Goal: Information Seeking & Learning: Learn about a topic

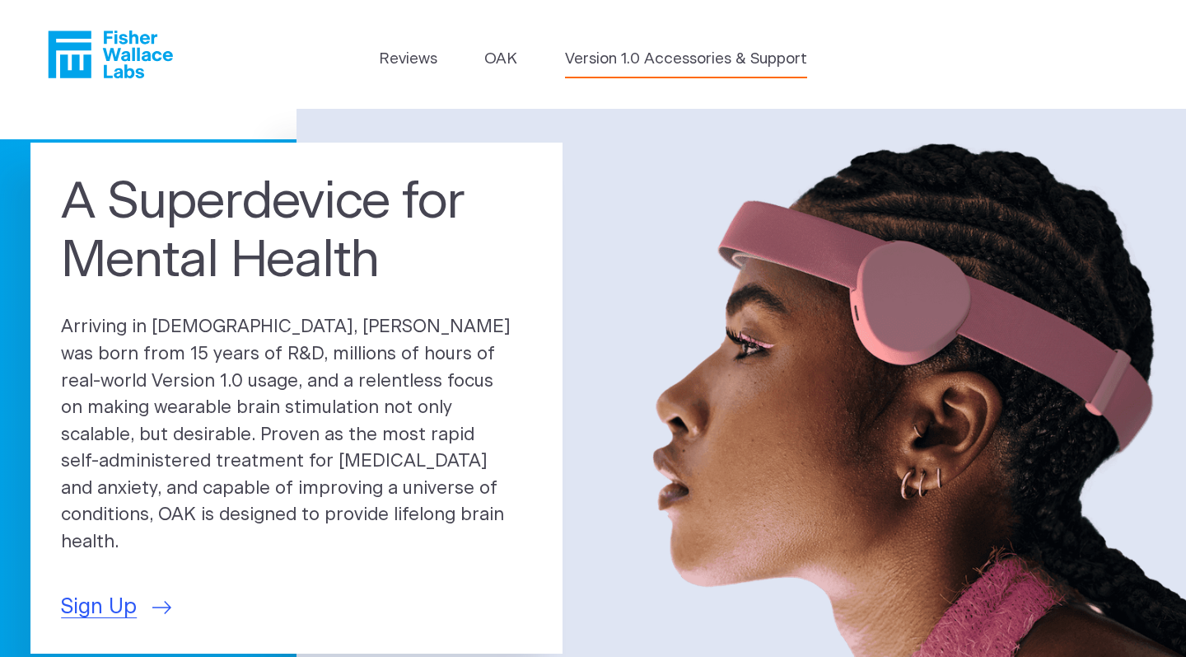
click at [595, 61] on link "Version 1.0 Accessories & Support" at bounding box center [686, 59] width 242 height 23
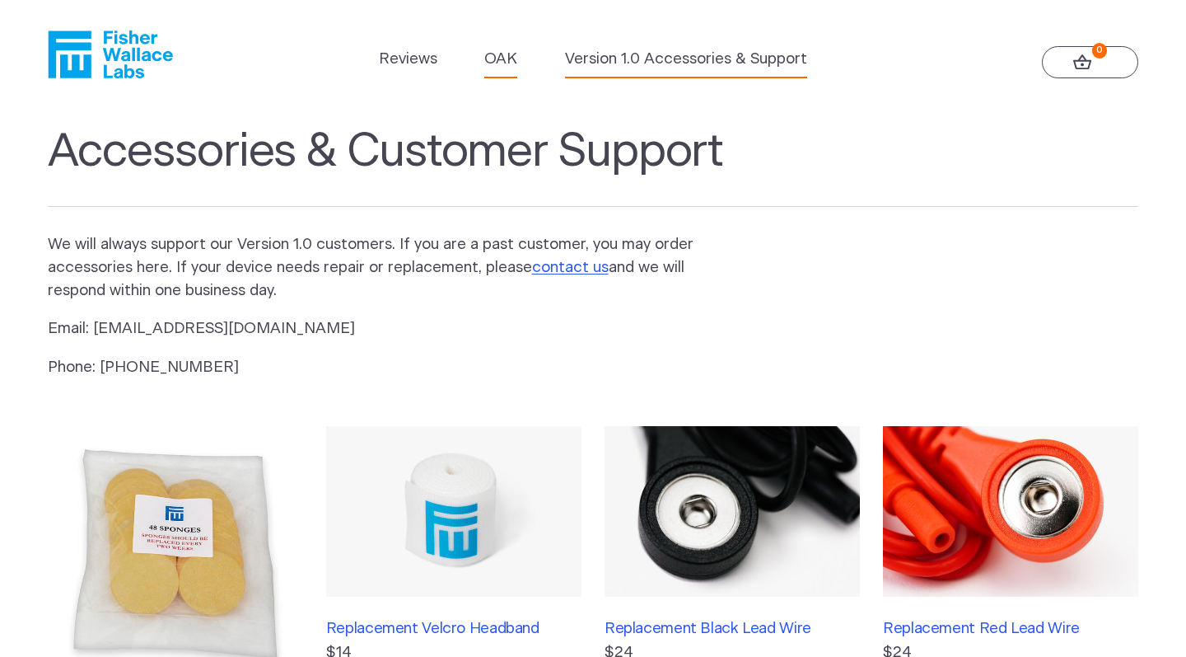
click at [501, 64] on link "OAK" at bounding box center [500, 59] width 33 height 23
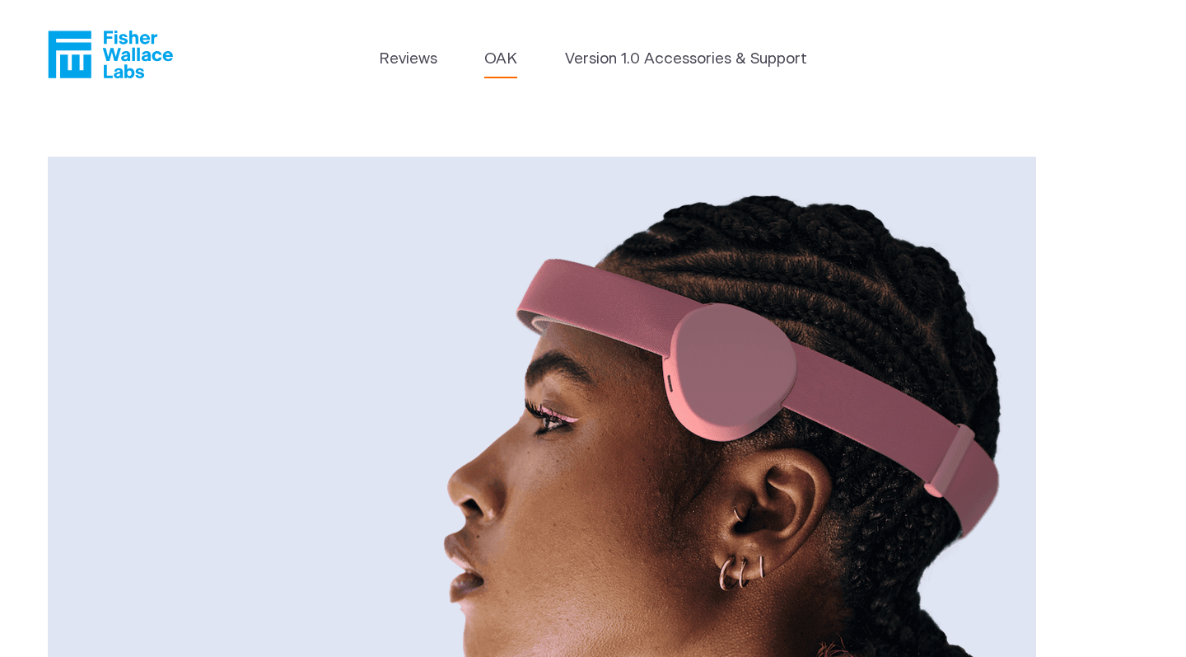
click at [493, 63] on link "OAK" at bounding box center [500, 59] width 33 height 23
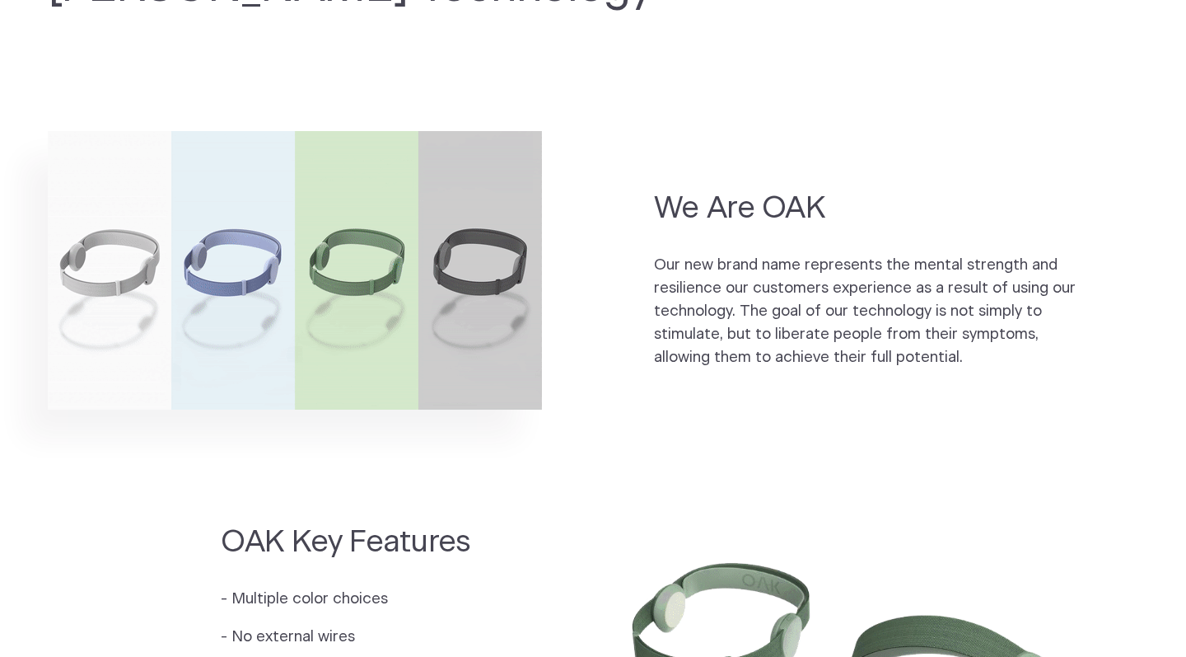
scroll to position [1051, 0]
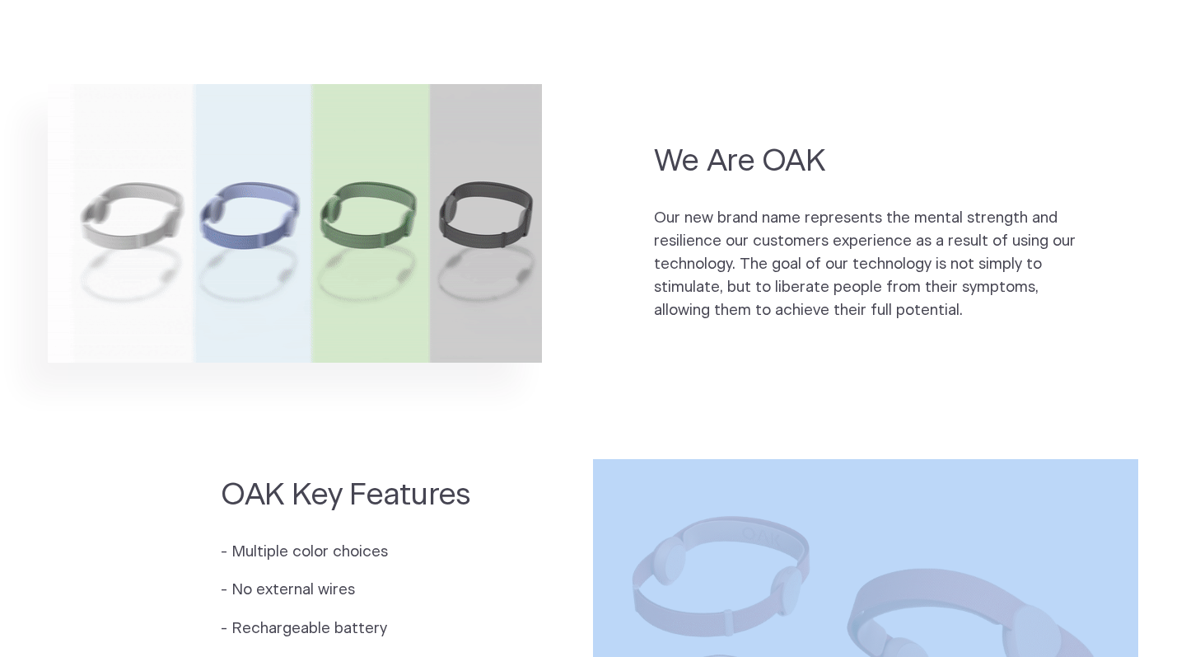
drag, startPoint x: 480, startPoint y: 441, endPoint x: 484, endPoint y: 431, distance: 10.4
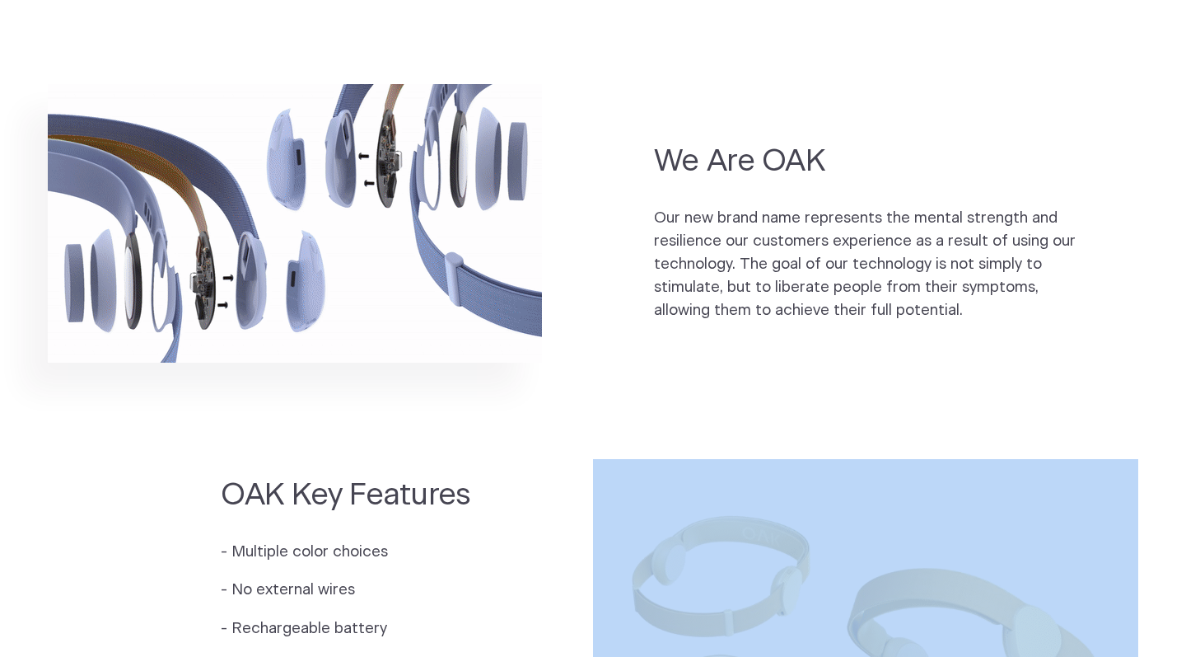
click at [484, 431] on main "Introducing the Next Generation of Fisher Wallace Technology 0 Units Remaining …" at bounding box center [593, 366] width 1186 height 2617
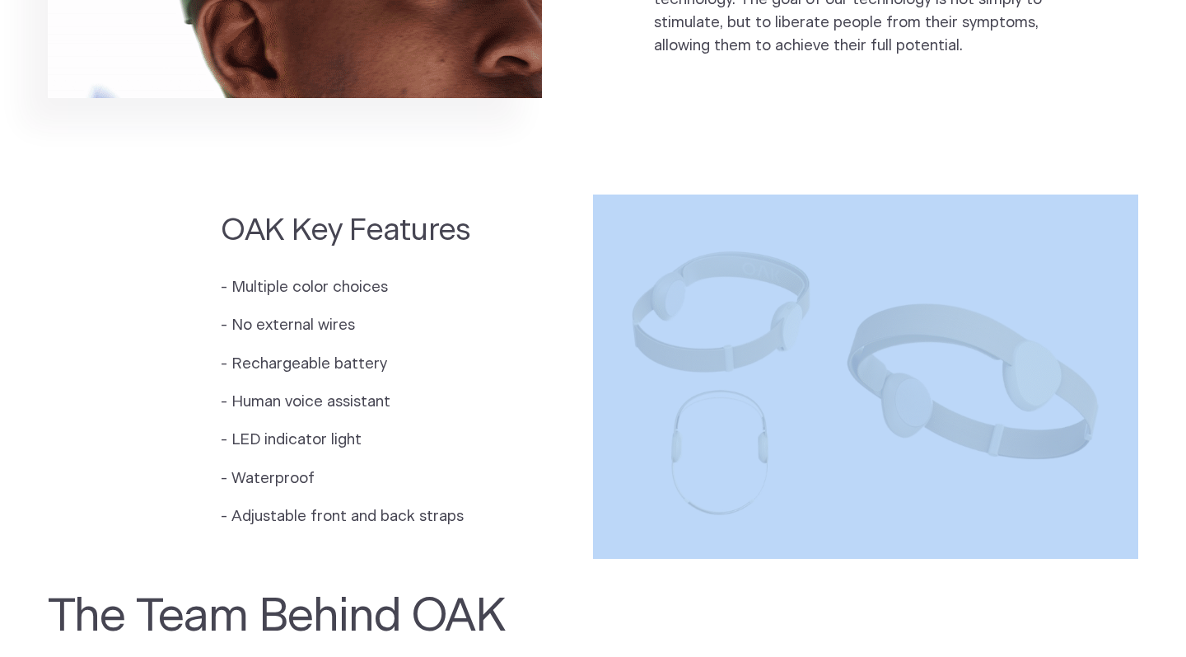
scroll to position [1482, 0]
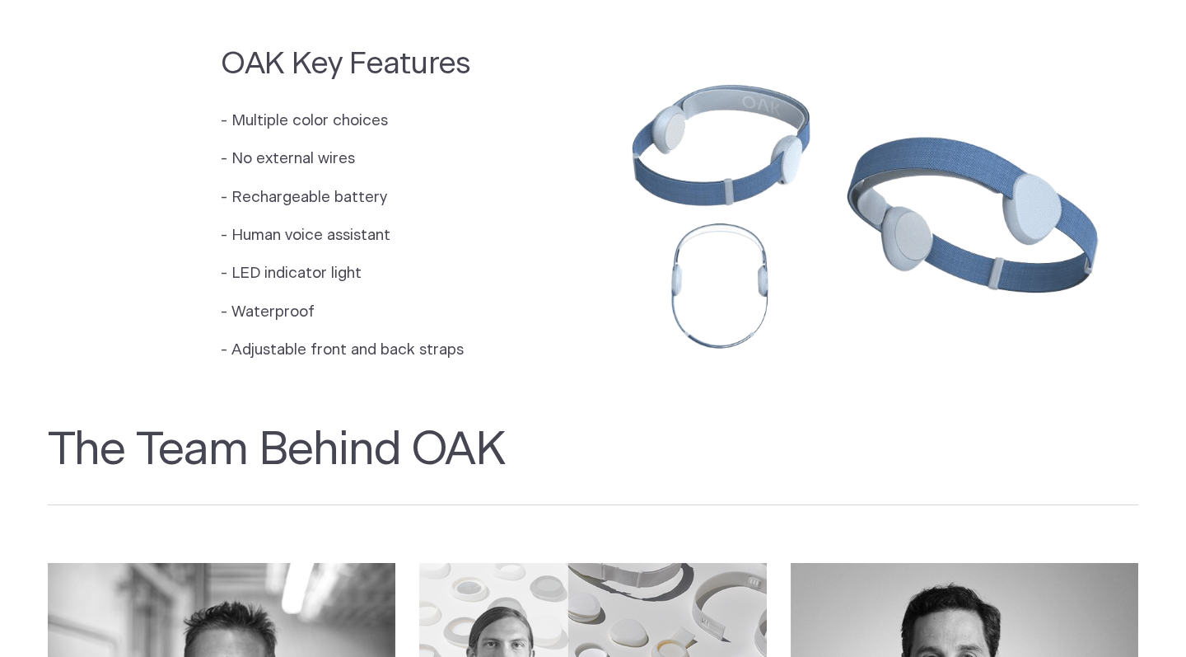
click at [482, 424] on h2 "The Team Behind OAK" at bounding box center [594, 464] width 1092 height 82
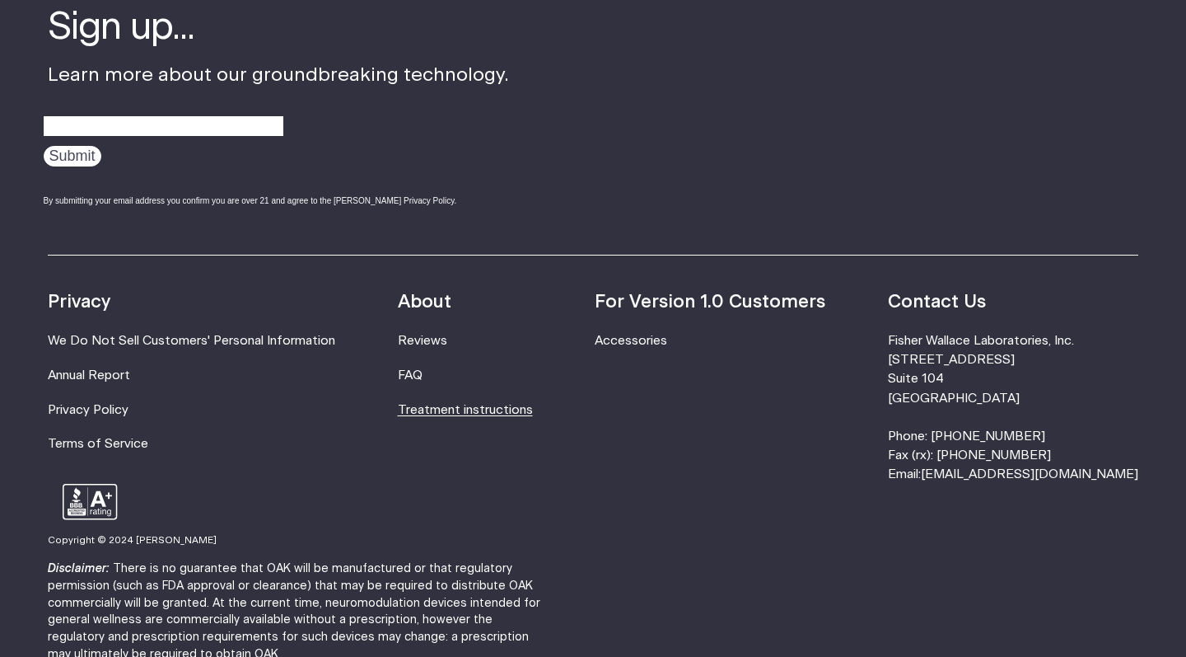
scroll to position [2825, 0]
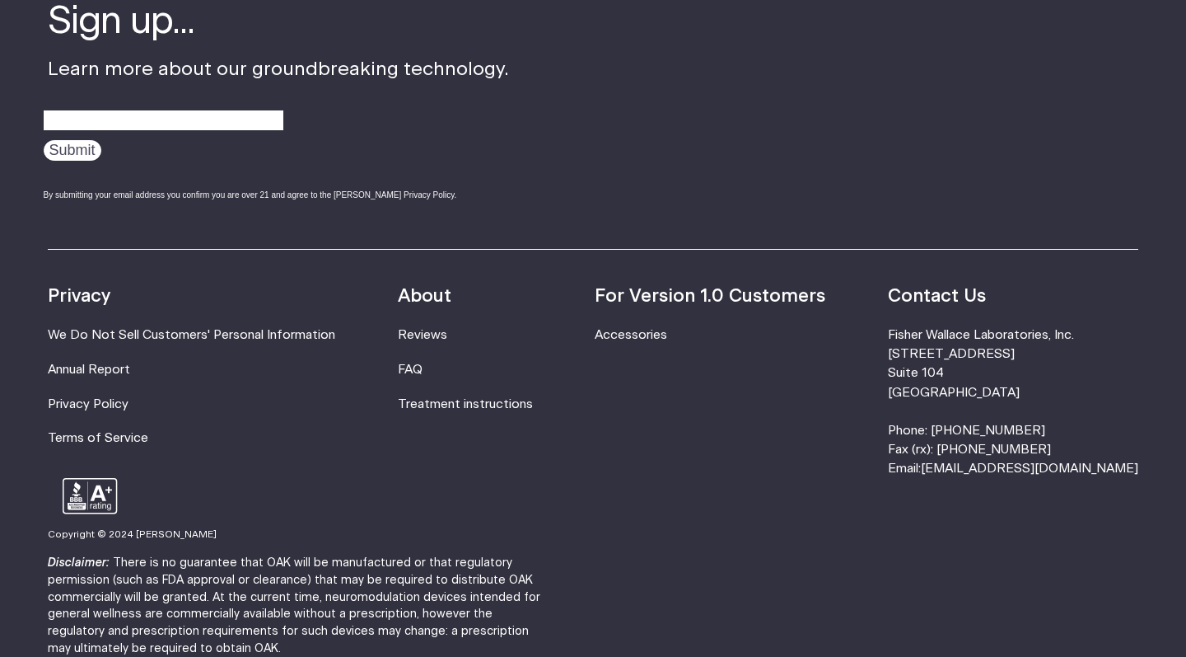
drag, startPoint x: 358, startPoint y: 383, endPoint x: 348, endPoint y: 372, distance: 15.2
click at [348, 372] on div "Resources Accessories Privacy We Do Not Sell Customers' Personal Information An…" at bounding box center [594, 363] width 1092 height 229
click at [467, 398] on link "Treatment instructions" at bounding box center [465, 404] width 135 height 12
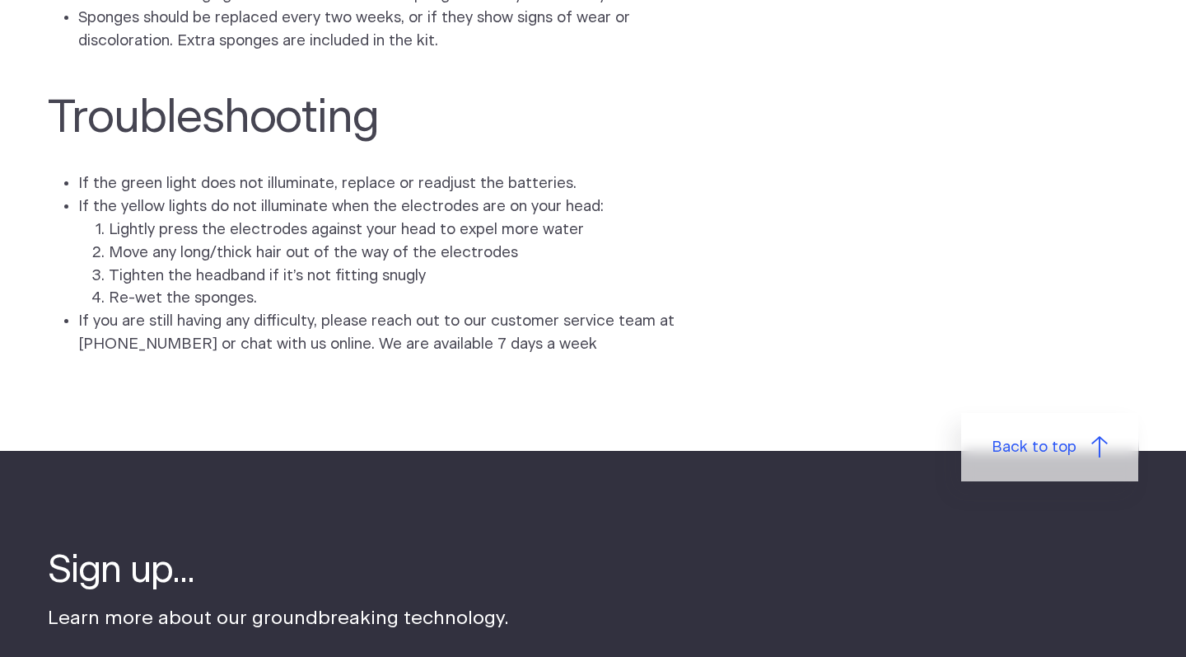
scroll to position [4552, 0]
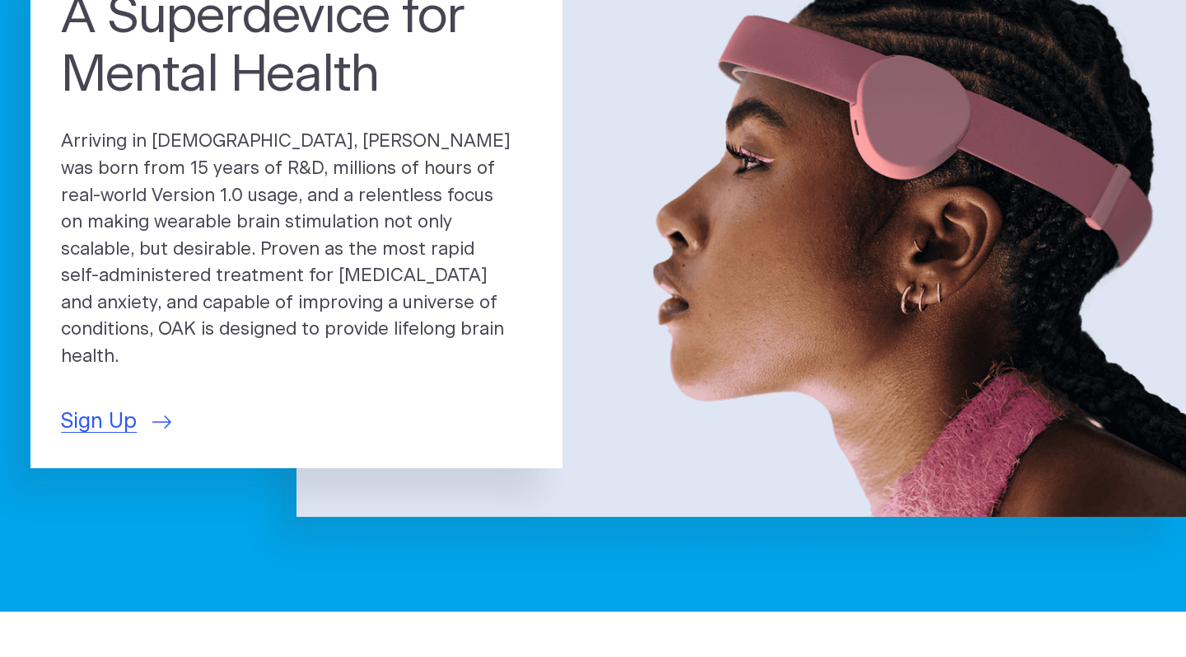
scroll to position [176, 0]
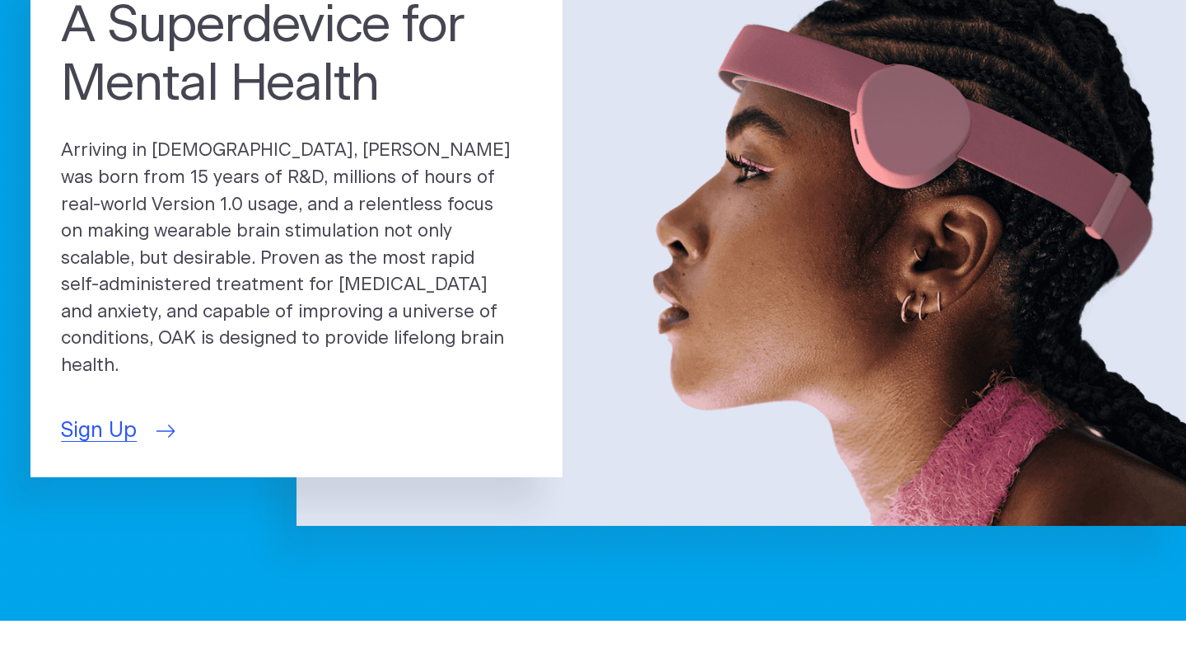
click at [91, 424] on span "Sign Up" at bounding box center [99, 430] width 76 height 31
